Goal: Task Accomplishment & Management: Manage account settings

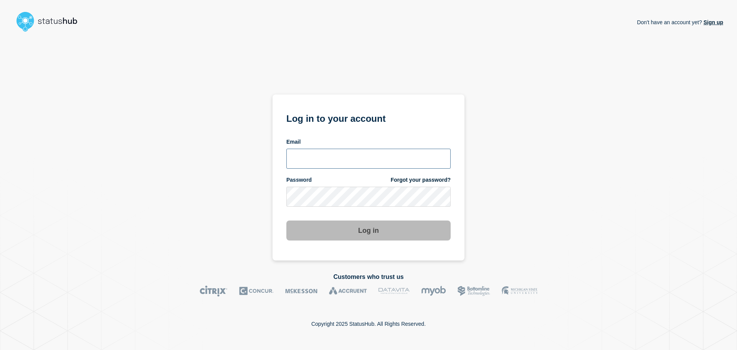
type input "[PERSON_NAME][EMAIL_ADDRESS][PERSON_NAME][DOMAIN_NAME]"
click at [391, 233] on button "Log in" at bounding box center [368, 230] width 164 height 20
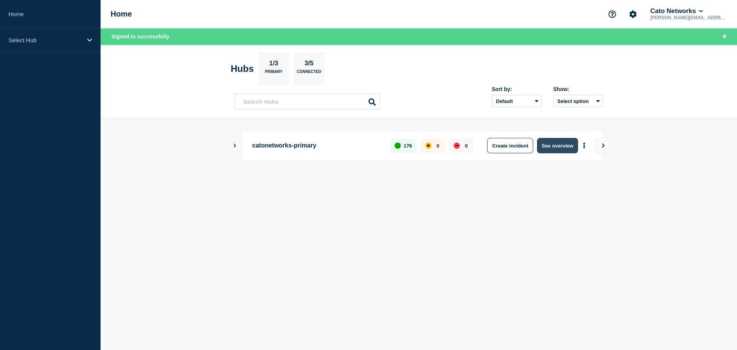
click at [556, 149] on button "See overview" at bounding box center [557, 145] width 41 height 15
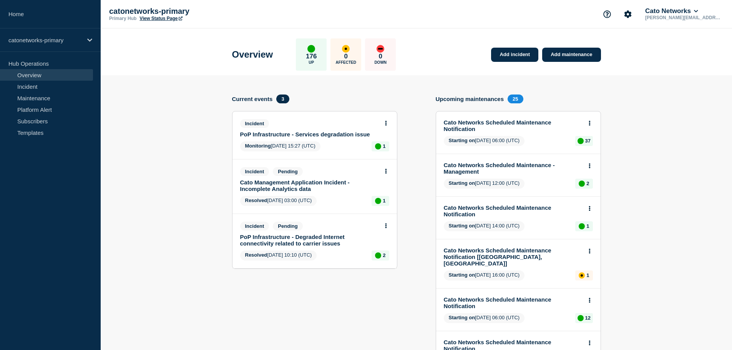
click at [333, 132] on link "PoP Infrastructure - Services degradation issue" at bounding box center [309, 134] width 139 height 7
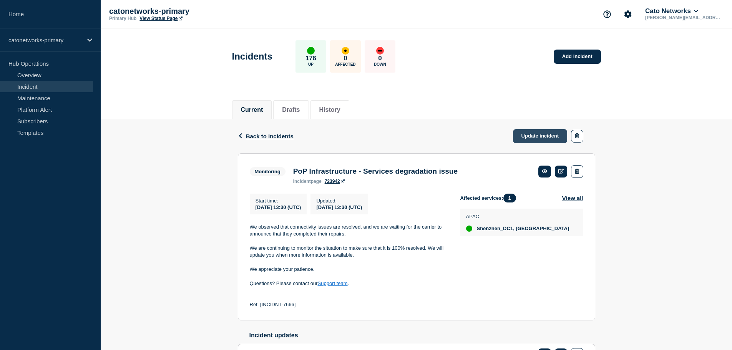
click at [543, 136] on link "Update incident" at bounding box center [540, 136] width 55 height 14
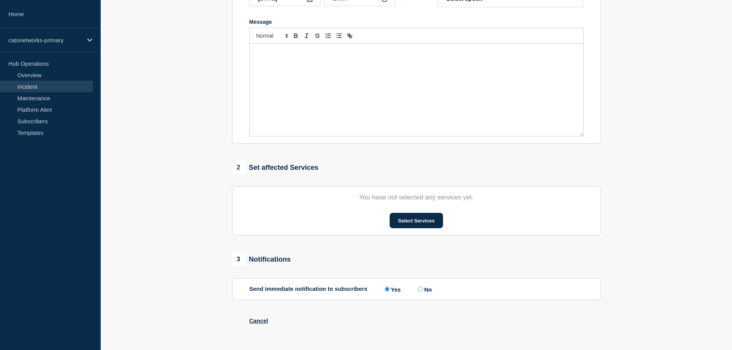
type input "PoP Infrastructure - Services degradation issue"
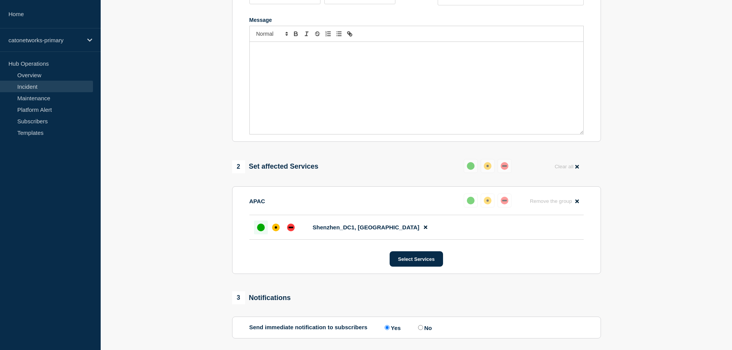
scroll to position [51, 0]
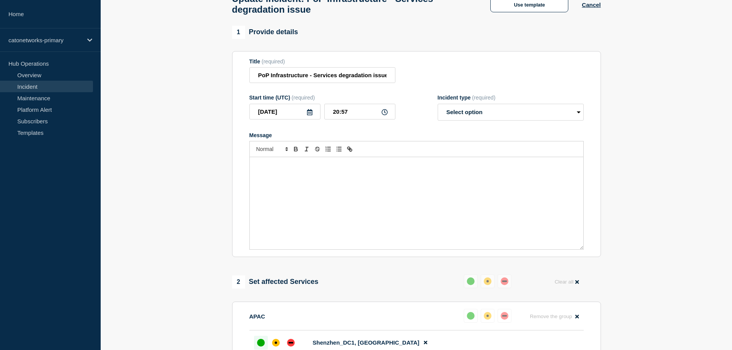
click at [325, 194] on div "Message" at bounding box center [416, 203] width 333 height 92
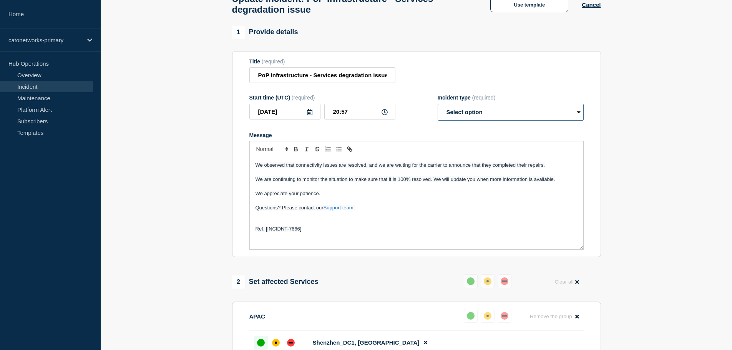
click at [462, 120] on select "Select option Investigating Identified Monitoring Resolved" at bounding box center [510, 112] width 146 height 17
select select "monitoring"
click at [437, 107] on select "Select option Investigating Identified Monitoring Resolved" at bounding box center [510, 112] width 146 height 17
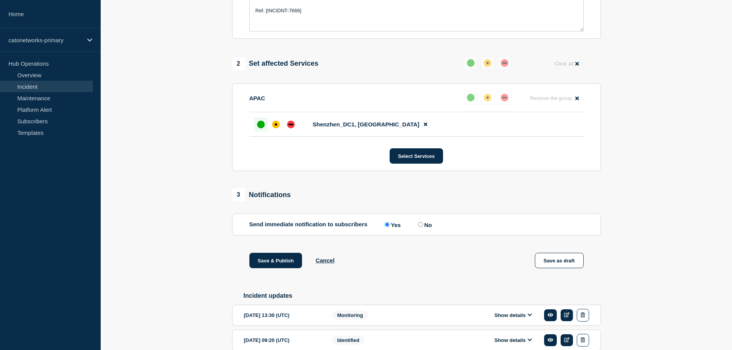
scroll to position [281, 0]
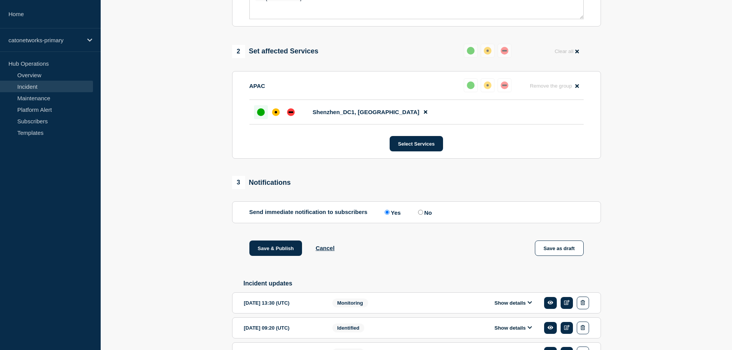
click at [423, 215] on input "No" at bounding box center [420, 212] width 5 height 5
radio input "true"
radio input "false"
click at [566, 250] on button "Save as draft" at bounding box center [559, 247] width 49 height 15
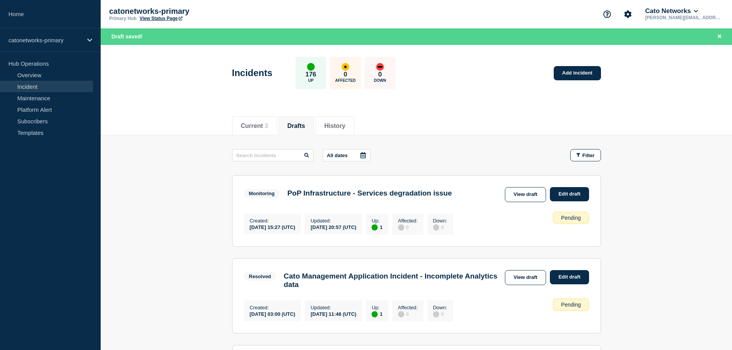
scroll to position [38, 0]
